Goal: Task Accomplishment & Management: Manage account settings

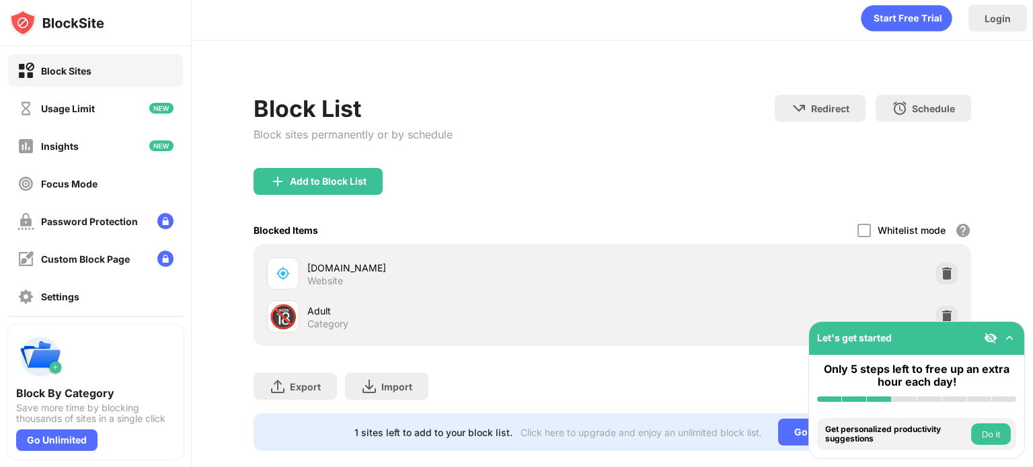
scroll to position [36, 0]
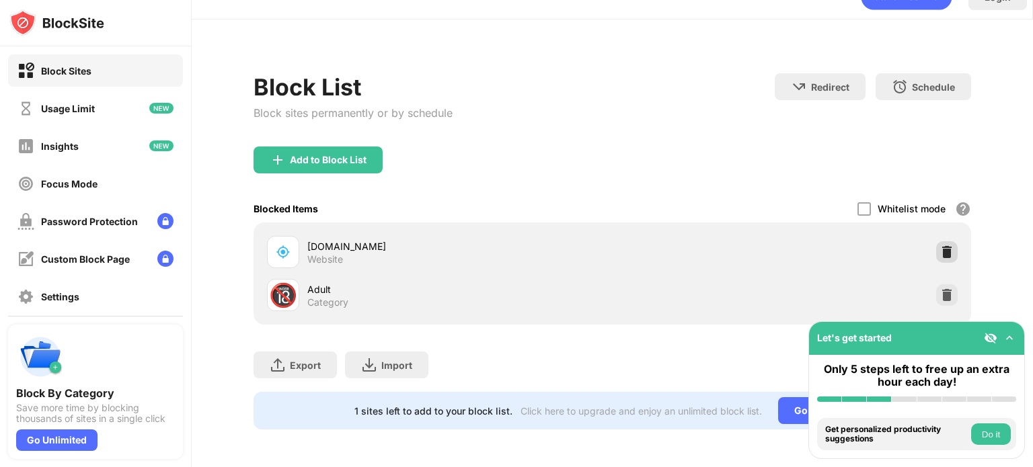
click at [940, 245] on img at bounding box center [946, 251] width 13 height 13
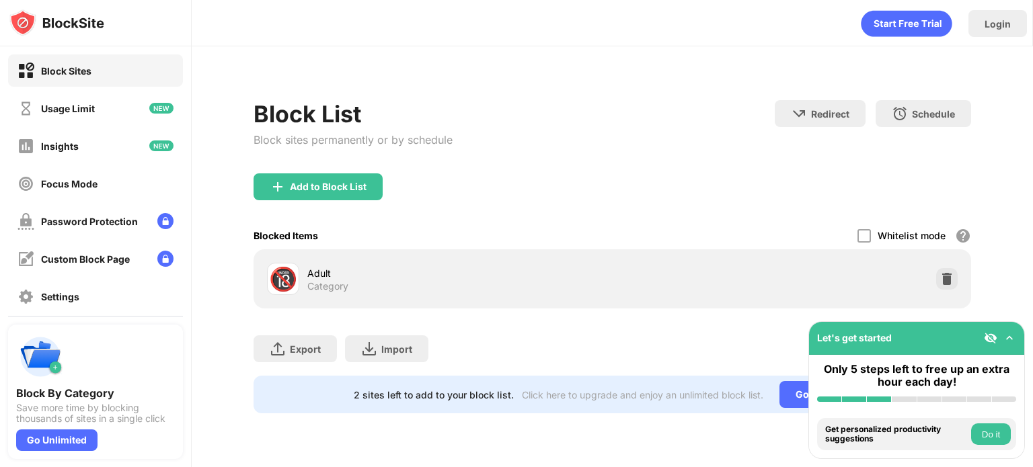
scroll to position [0, 0]
